Goal: Task Accomplishment & Management: Manage account settings

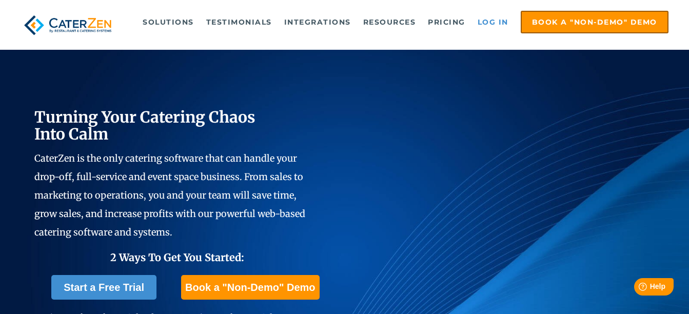
click at [495, 21] on link "Log in" at bounding box center [492, 22] width 41 height 21
click at [501, 19] on link "Log in" at bounding box center [492, 22] width 41 height 21
click at [495, 23] on link "Log in" at bounding box center [492, 22] width 41 height 21
